Goal: Find contact information: Find contact information

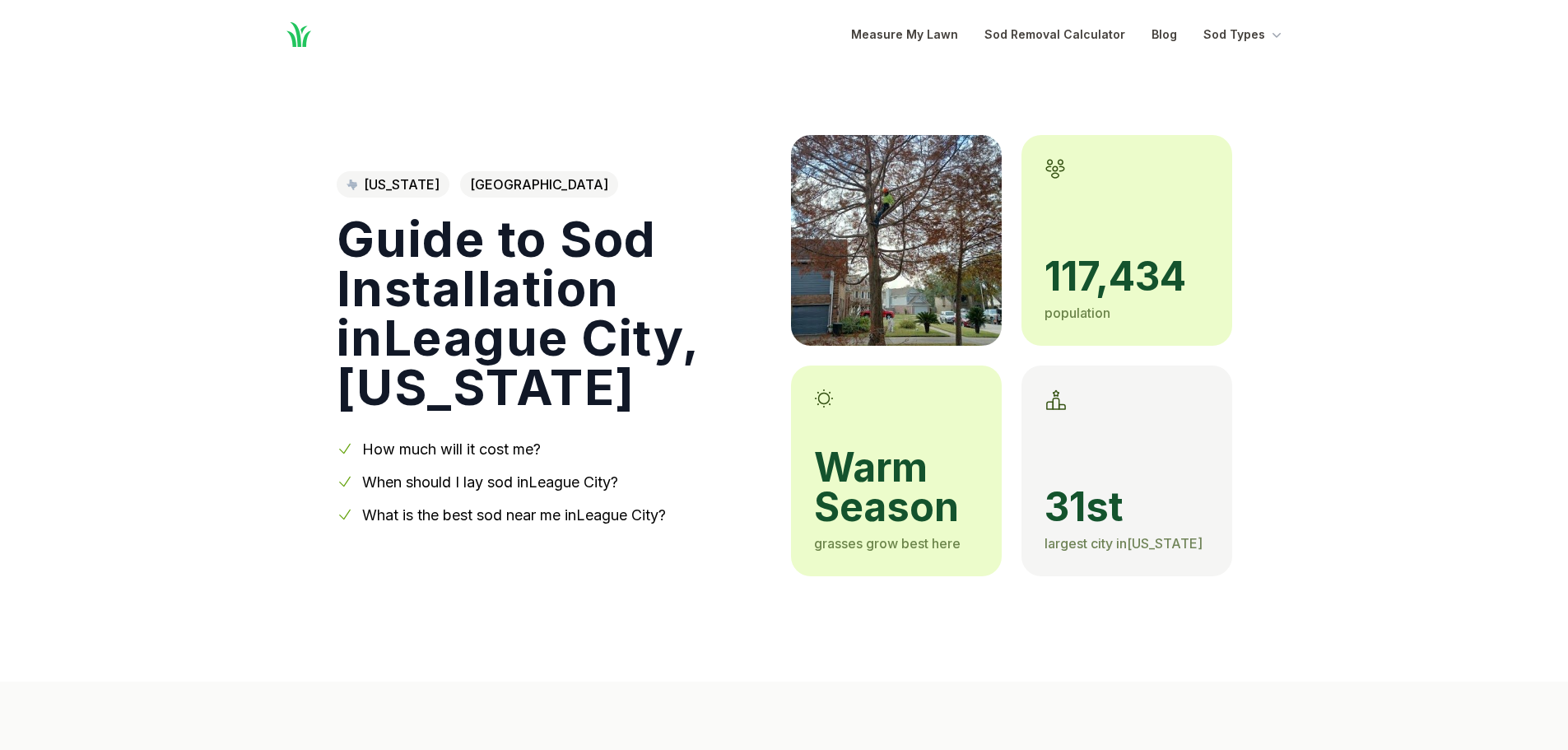
click at [456, 451] on link "How much will it cost me?" at bounding box center [451, 449] width 178 height 17
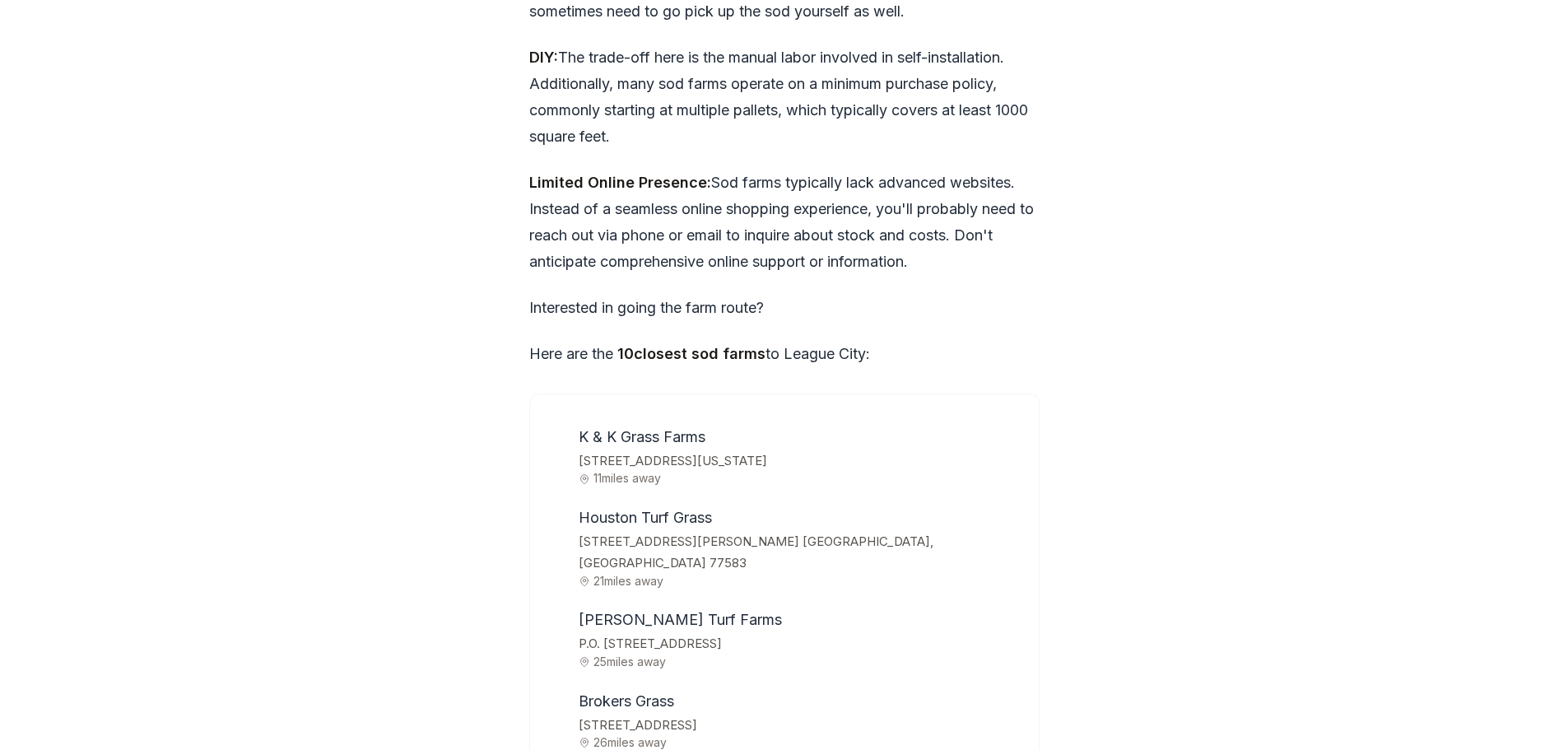
scroll to position [5061, 0]
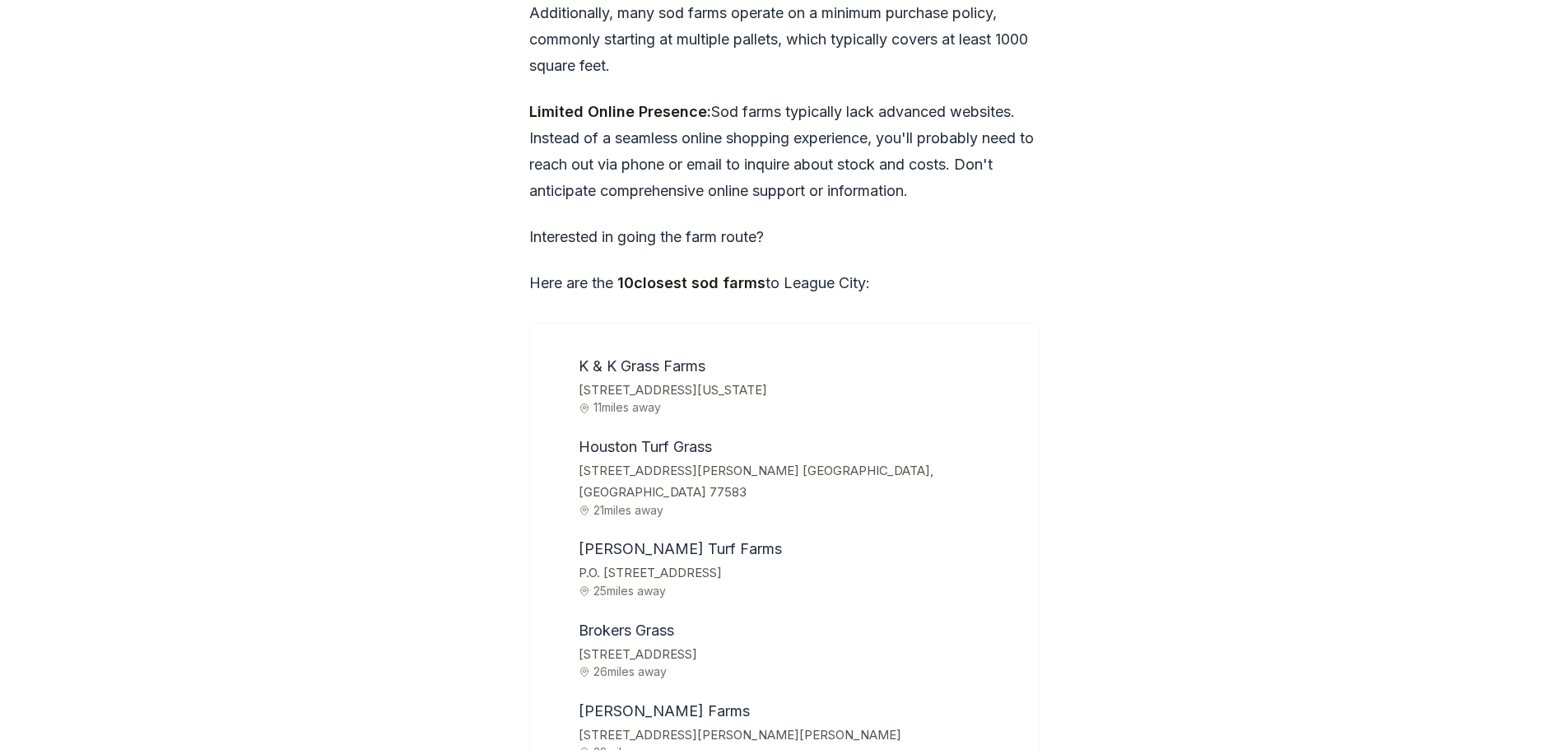
click at [633, 380] on span "[STREET_ADDRESS][US_STATE]" at bounding box center [798, 391] width 439 height 22
click at [650, 357] on span "K & K Grass Farms" at bounding box center [641, 366] width 127 height 17
click at [666, 357] on span "K & K Grass Farms" at bounding box center [641, 366] width 127 height 17
click at [683, 357] on span "K & K Grass Farms" at bounding box center [641, 366] width 127 height 17
click at [679, 380] on span "[STREET_ADDRESS][US_STATE]" at bounding box center [798, 391] width 439 height 22
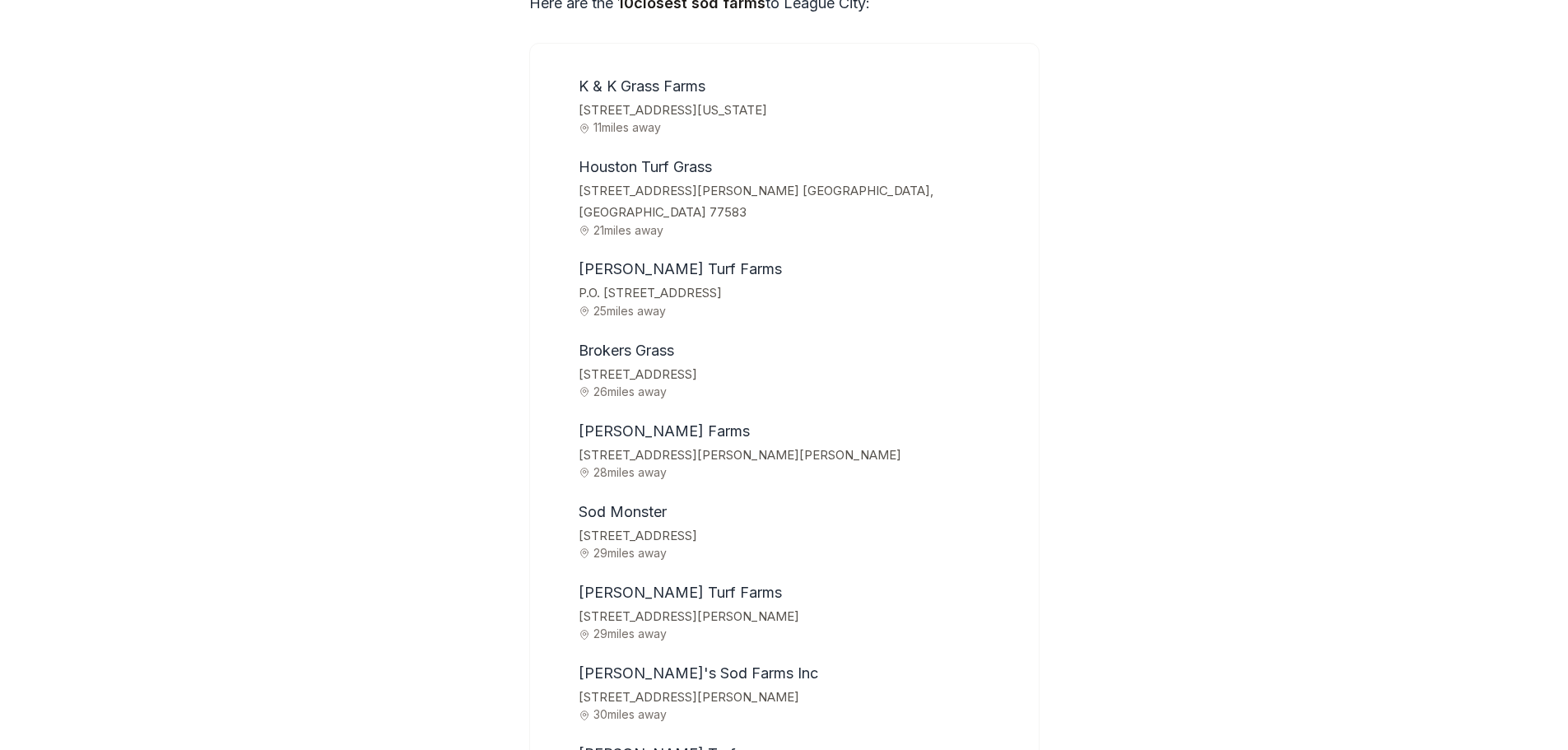
scroll to position [5225, 0]
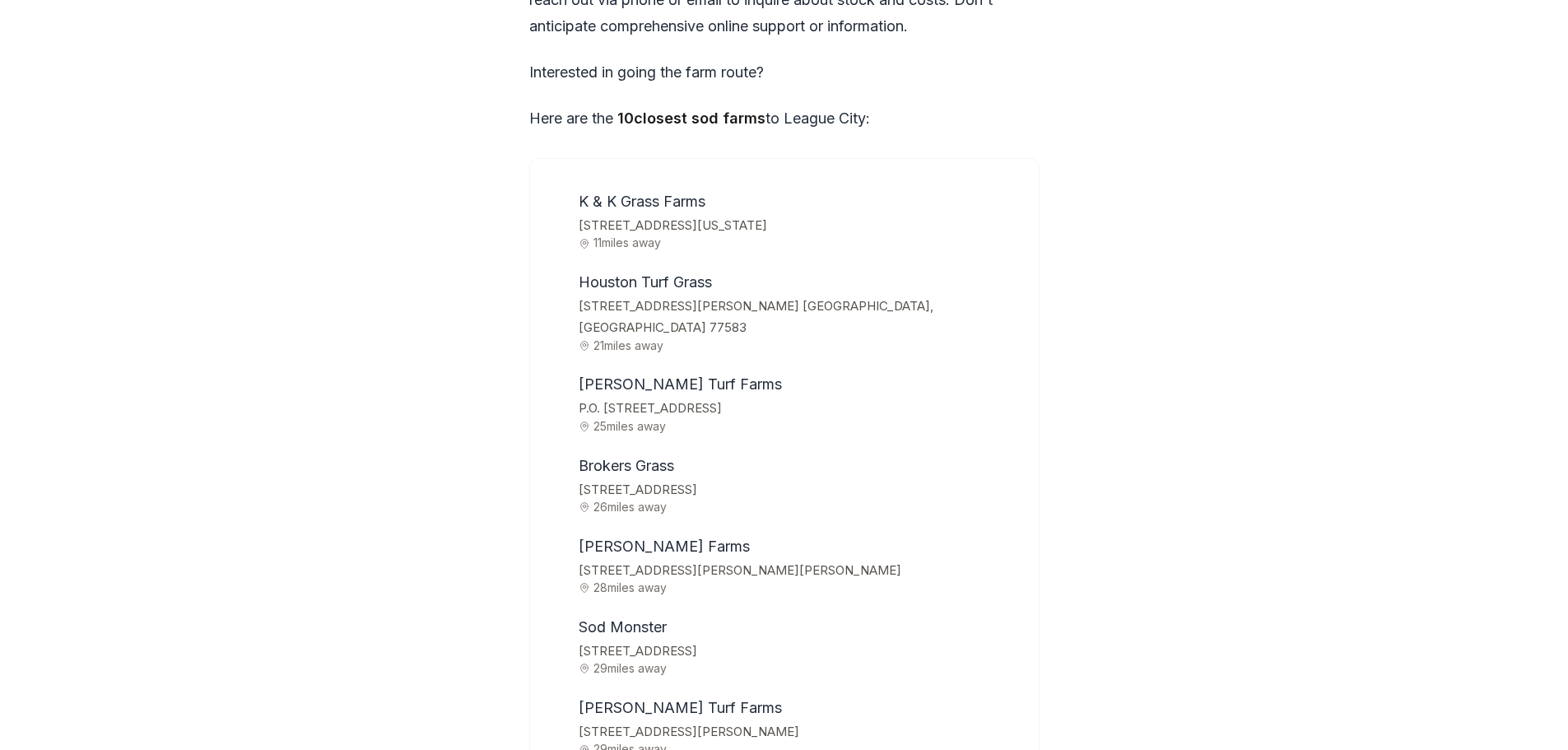
click at [644, 193] on span "K & K Grass Farms" at bounding box center [641, 201] width 127 height 17
drag, startPoint x: 579, startPoint y: 152, endPoint x: 709, endPoint y: 151, distance: 130.0
click at [705, 193] on span "K & K Grass Farms" at bounding box center [641, 201] width 127 height 17
